Goal: Task Accomplishment & Management: Complete application form

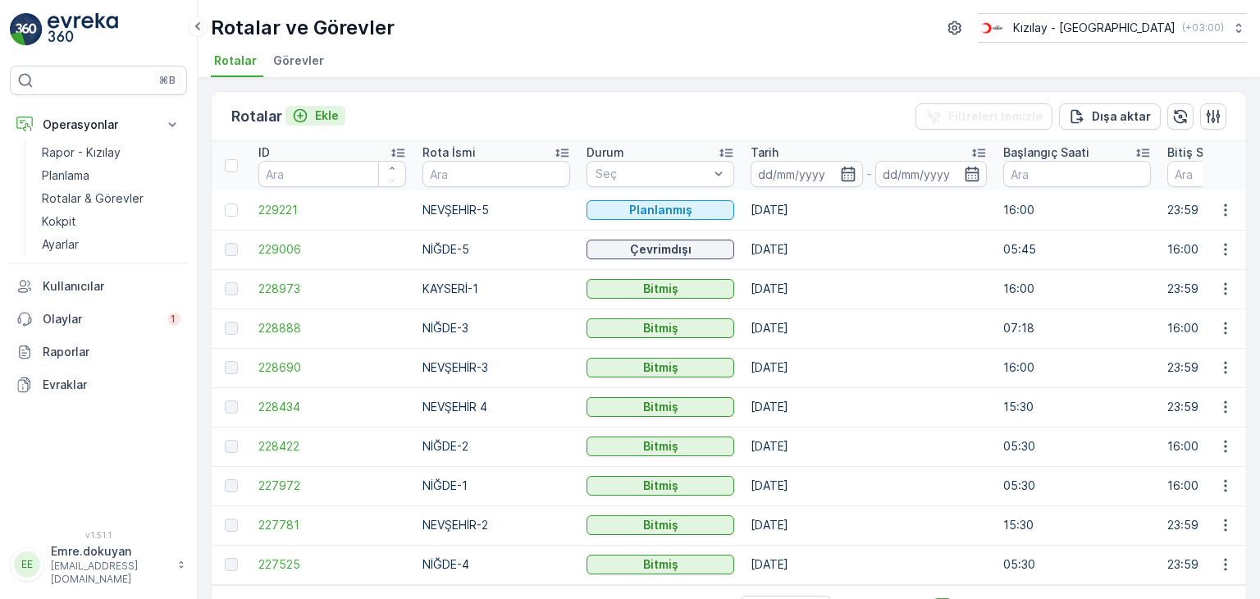
click at [327, 112] on p "Ekle" at bounding box center [327, 115] width 24 height 16
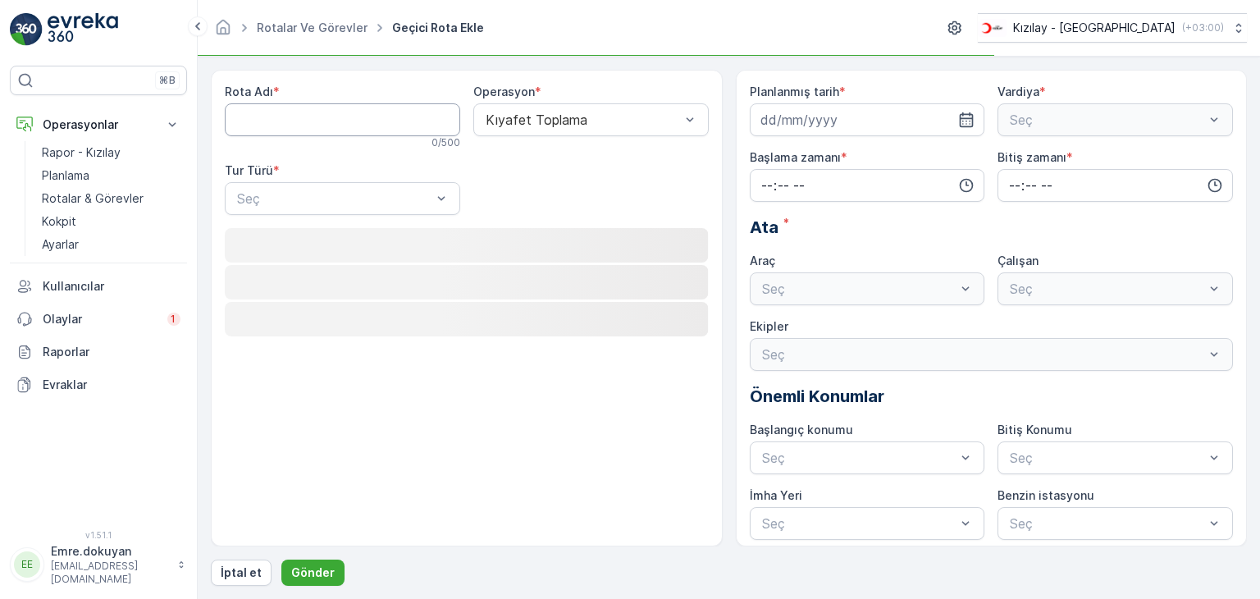
click at [315, 119] on Adı "Rota Adı" at bounding box center [342, 119] width 235 height 33
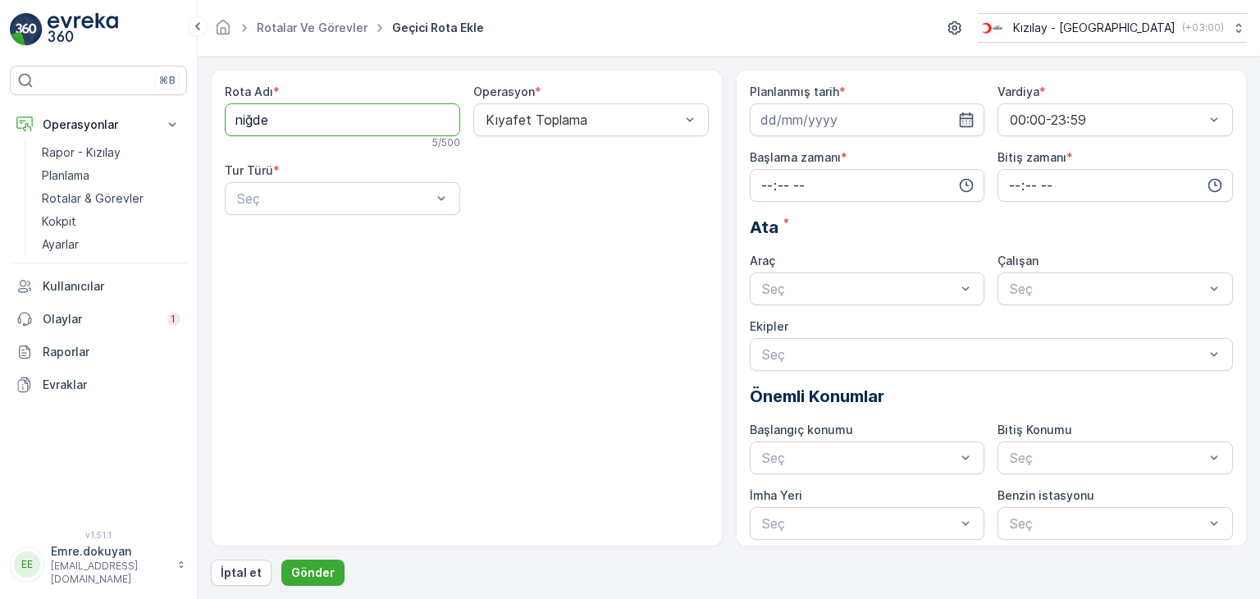
type Adı "NİĞDE-4"
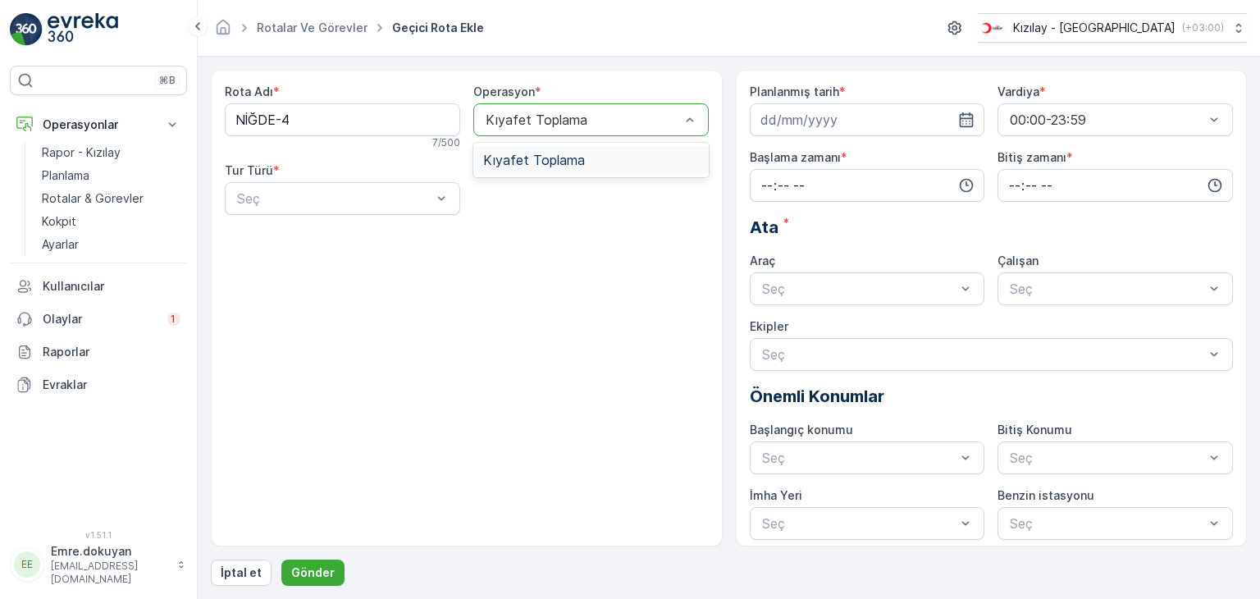
drag, startPoint x: 515, startPoint y: 151, endPoint x: 501, endPoint y: 158, distance: 15.8
click at [514, 153] on span "Kıyafet Toplama" at bounding box center [534, 160] width 102 height 15
click at [304, 234] on div "Statik" at bounding box center [343, 238] width 216 height 15
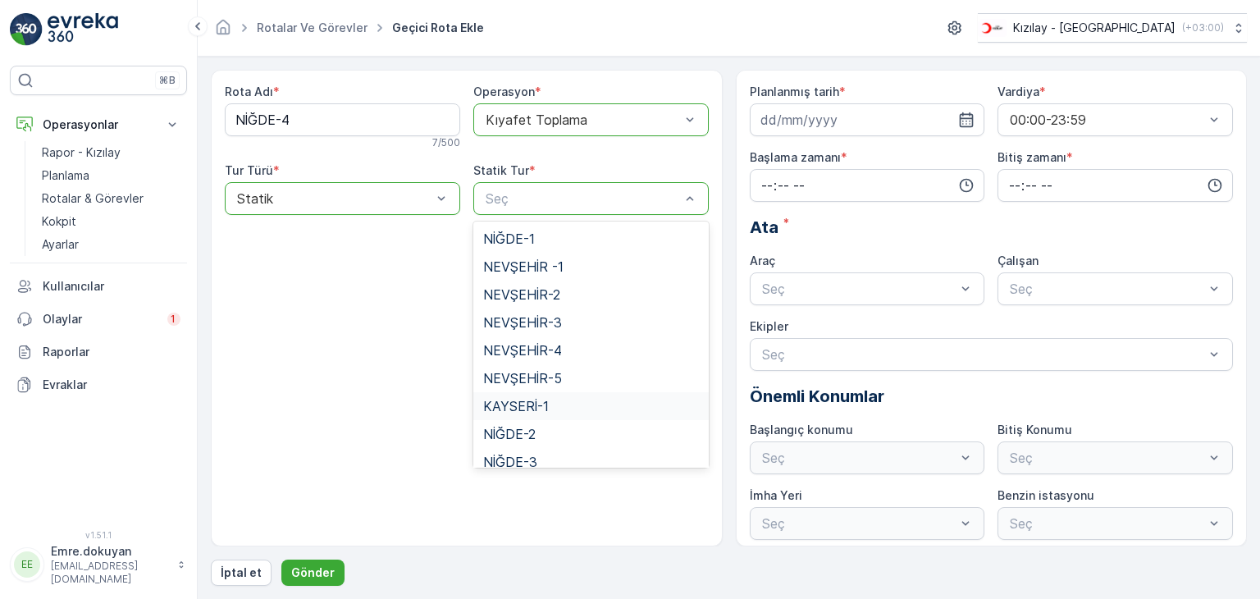
scroll to position [67, 0]
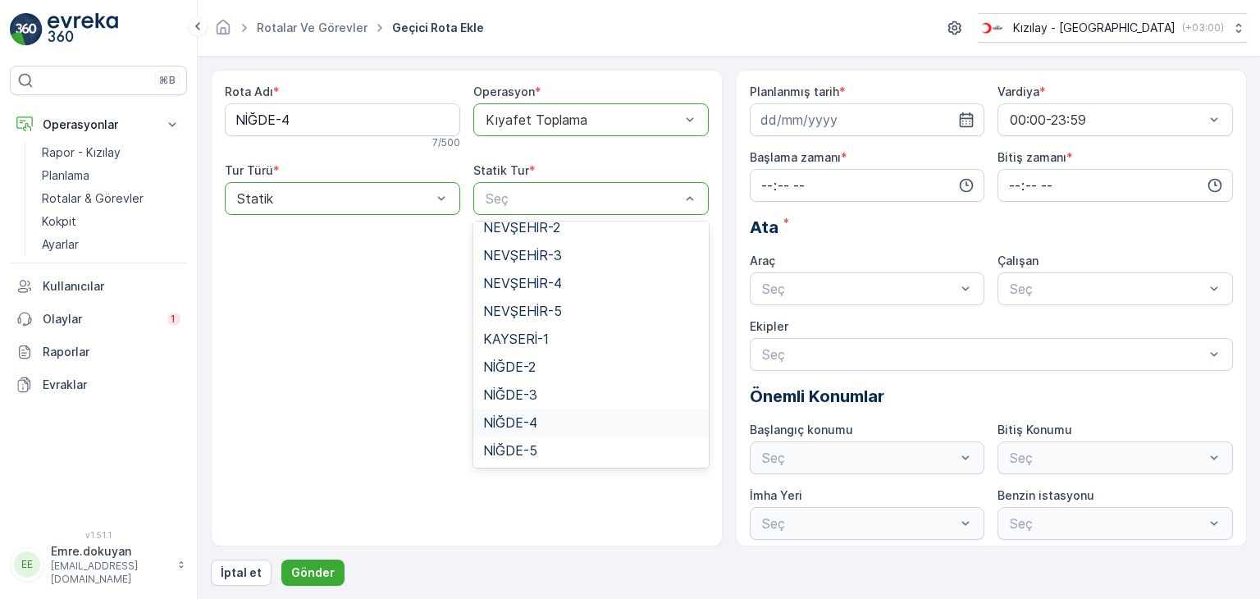
click at [509, 417] on span "NİĞDE-4" at bounding box center [510, 422] width 54 height 15
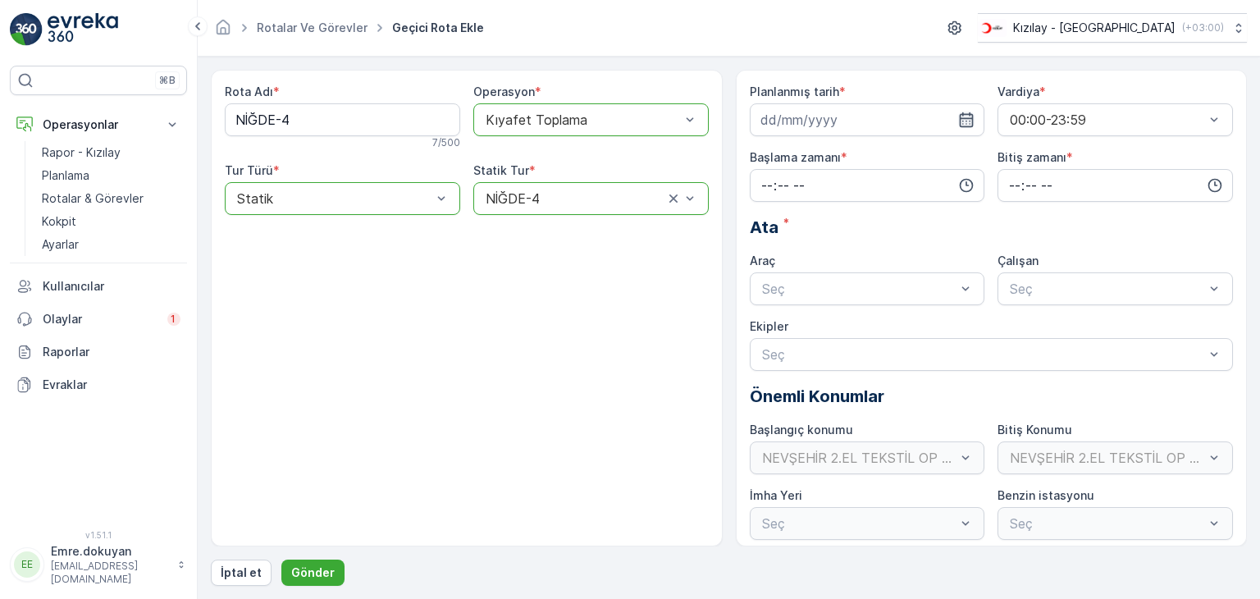
click at [965, 121] on icon "button" at bounding box center [966, 120] width 16 height 16
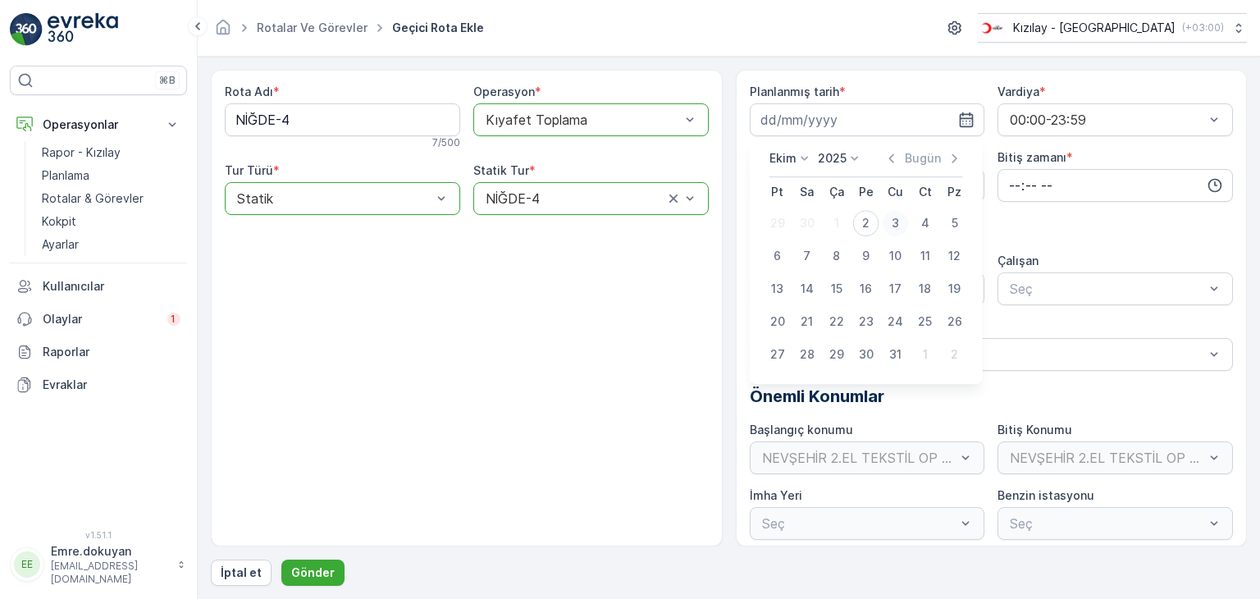
click at [893, 217] on div "3" at bounding box center [896, 223] width 26 height 26
type input "[DATE]"
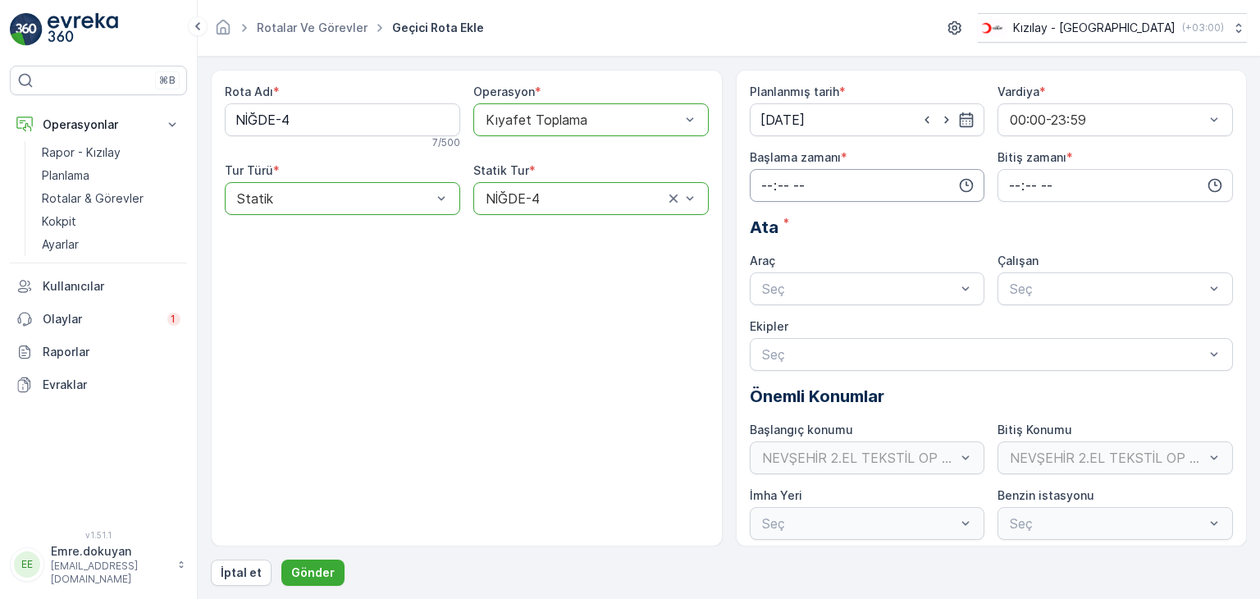
drag, startPoint x: 768, startPoint y: 179, endPoint x: 772, endPoint y: 189, distance: 10.7
click at [768, 181] on input "time" at bounding box center [867, 185] width 235 height 33
click at [773, 352] on span "06" at bounding box center [767, 351] width 15 height 16
type input "06:00"
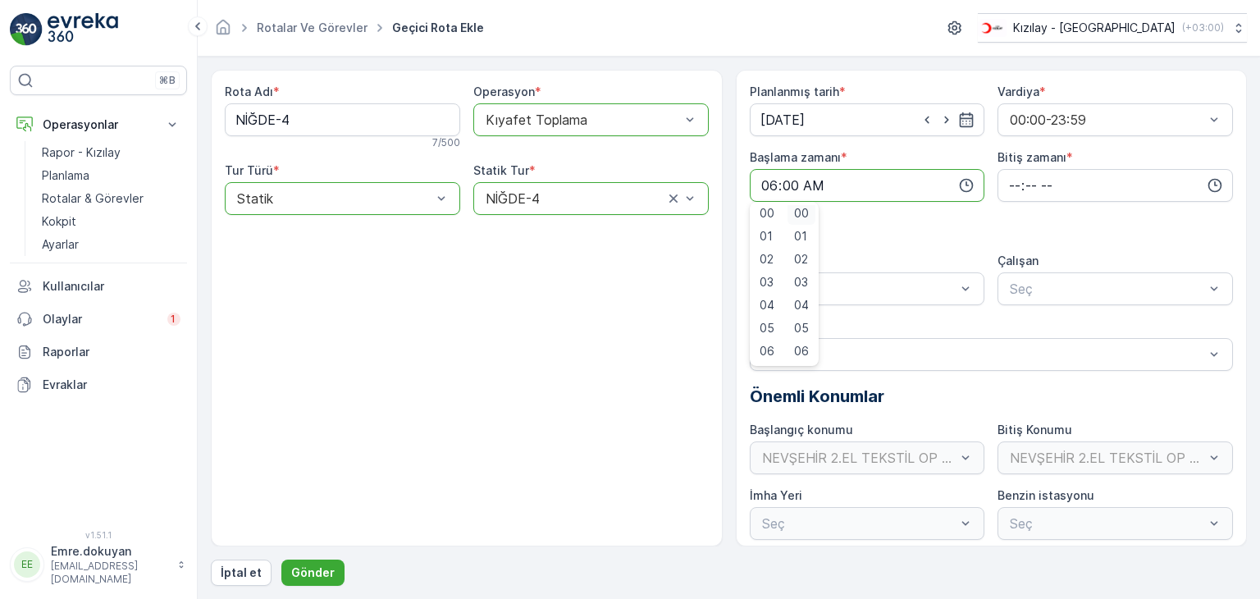
scroll to position [0, 0]
click at [803, 217] on span "00" at bounding box center [801, 216] width 15 height 16
click at [1010, 185] on input "time" at bounding box center [1115, 185] width 235 height 33
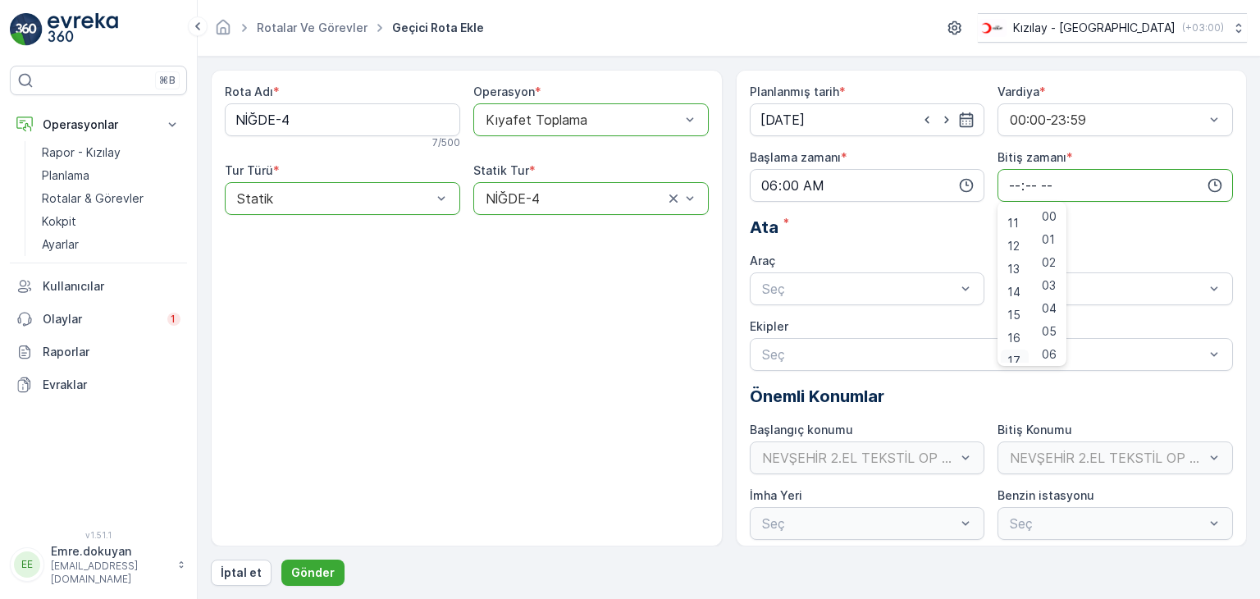
scroll to position [256, 0]
click at [1012, 331] on span "16" at bounding box center [1013, 328] width 13 height 16
type input "16:00"
click at [1053, 219] on span "00" at bounding box center [1049, 216] width 15 height 16
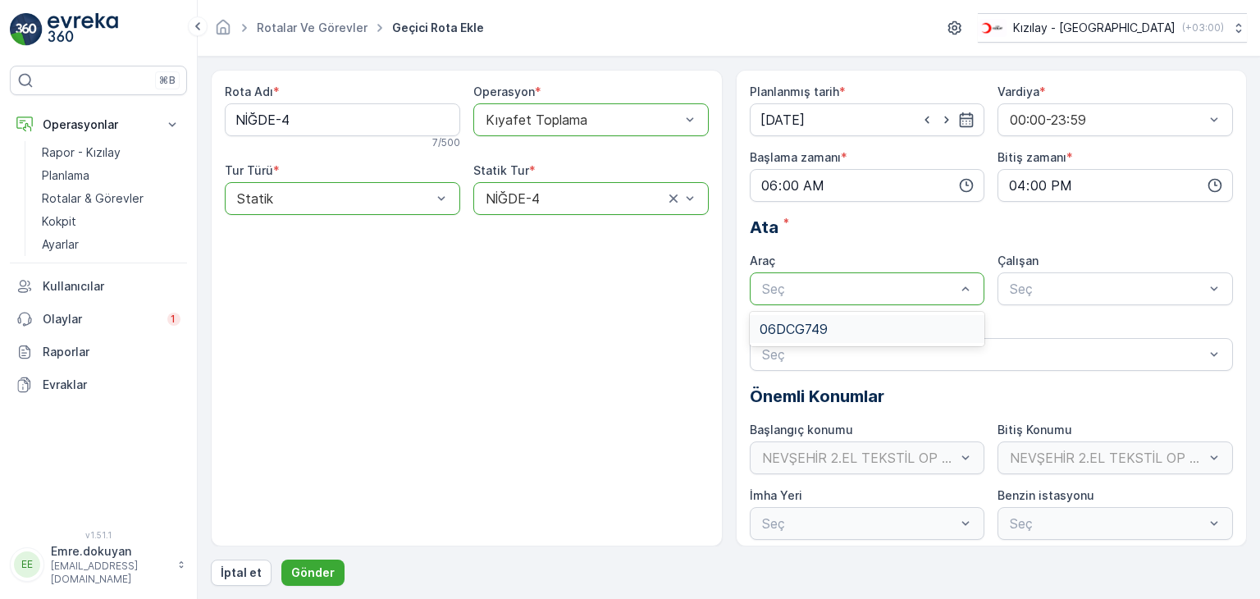
click at [865, 337] on div "06DCG749" at bounding box center [867, 329] width 235 height 28
click at [1053, 331] on div "FORD" at bounding box center [1115, 329] width 216 height 15
click at [325, 568] on p "Gönder" at bounding box center [312, 572] width 43 height 16
